Goal: Use online tool/utility: Use online tool/utility

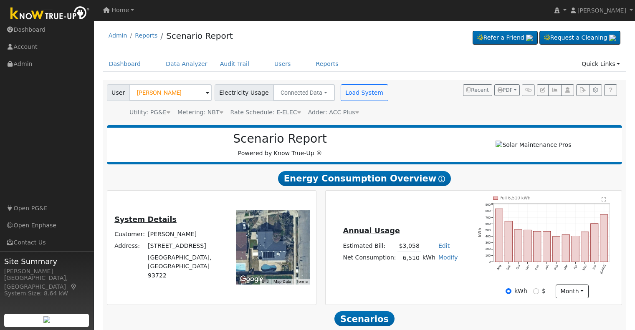
scroll to position [80, 0]
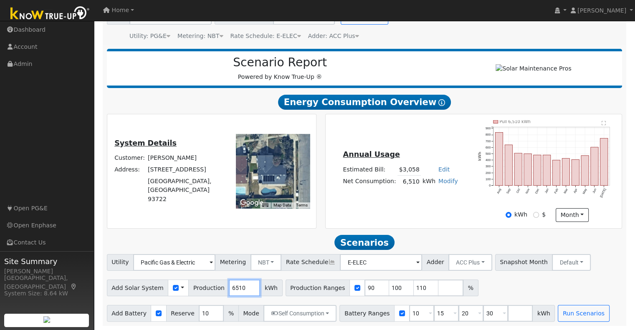
click at [233, 291] on input "6510" at bounding box center [244, 288] width 31 height 17
click at [230, 287] on input "6510" at bounding box center [244, 288] width 31 height 17
type input "8100"
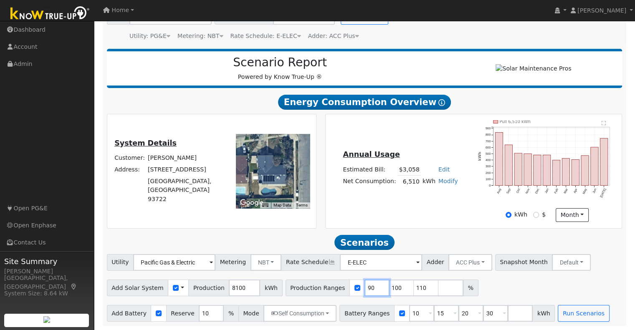
click at [364, 292] on input "90" at bounding box center [376, 288] width 25 height 17
type input "100"
type input "110"
type input "100"
click at [389, 287] on input "110" at bounding box center [401, 288] width 25 height 17
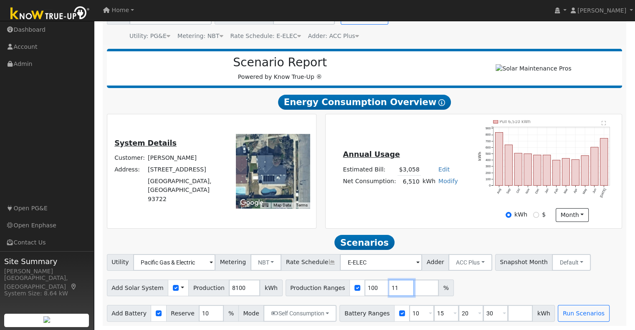
type input "1"
click at [434, 319] on input "1" at bounding box center [446, 313] width 25 height 17
type input "20"
type input "30"
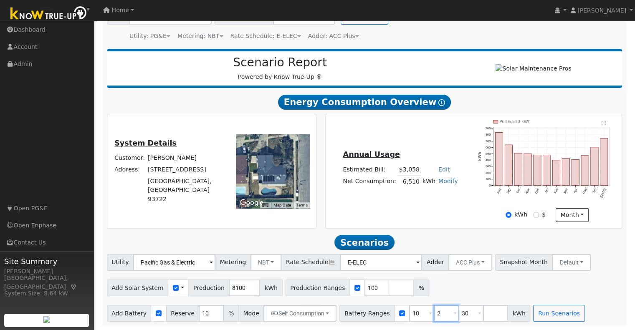
type input "30"
type input "3"
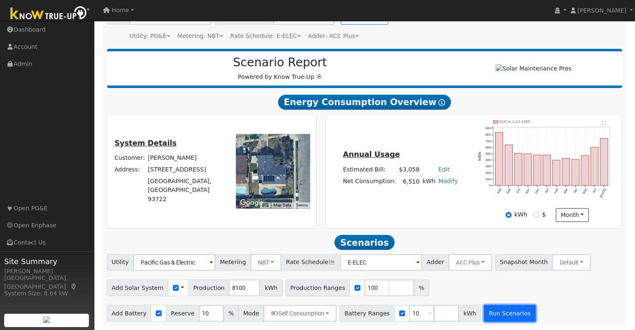
click at [500, 311] on button "Run Scenarios" at bounding box center [509, 313] width 51 height 17
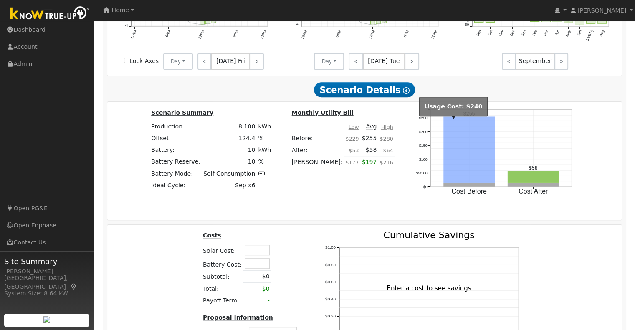
scroll to position [414, 0]
